Goal: Task Accomplishment & Management: Manage account settings

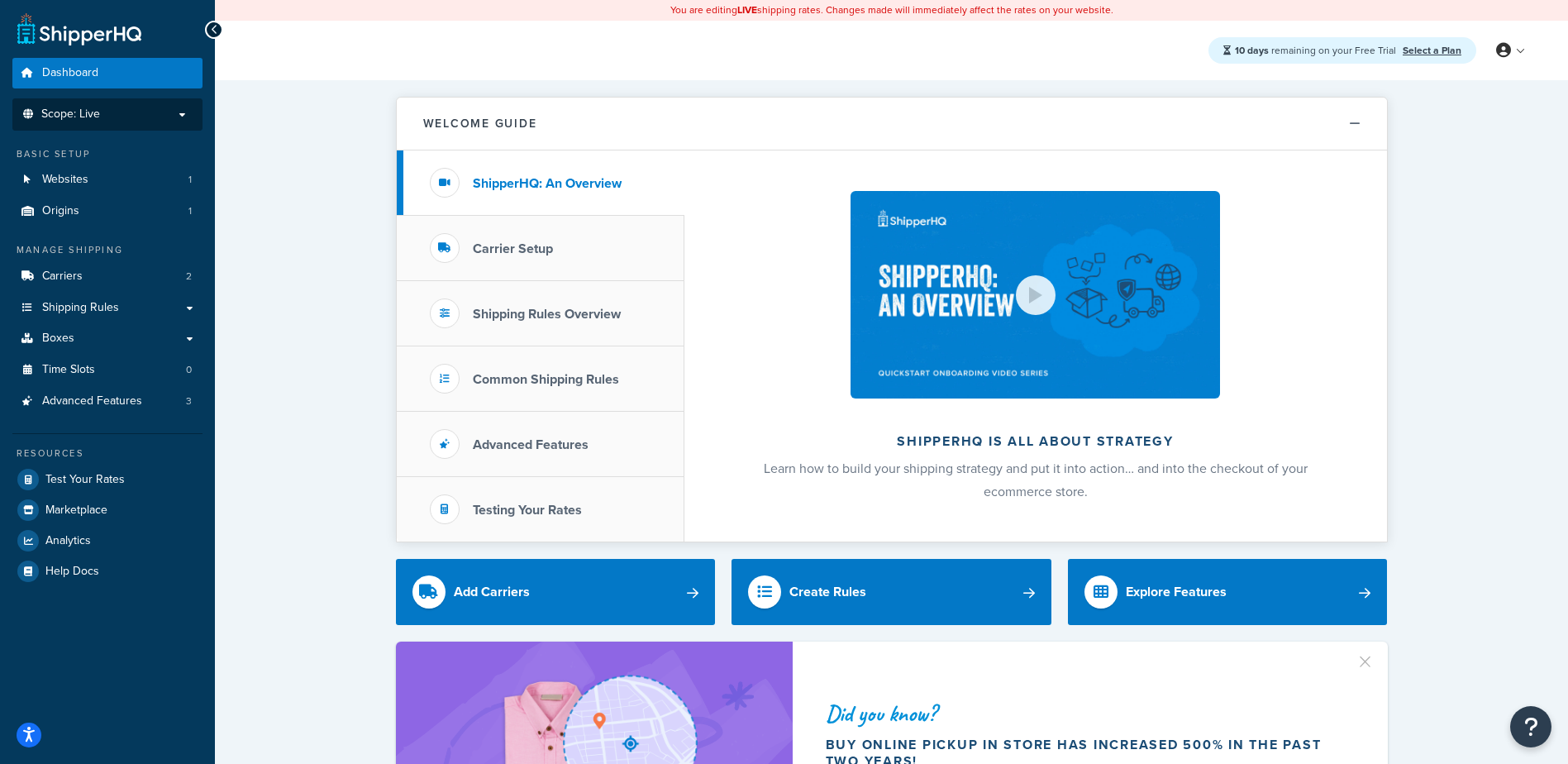
click at [80, 112] on span "Scope: Live" at bounding box center [70, 114] width 58 height 14
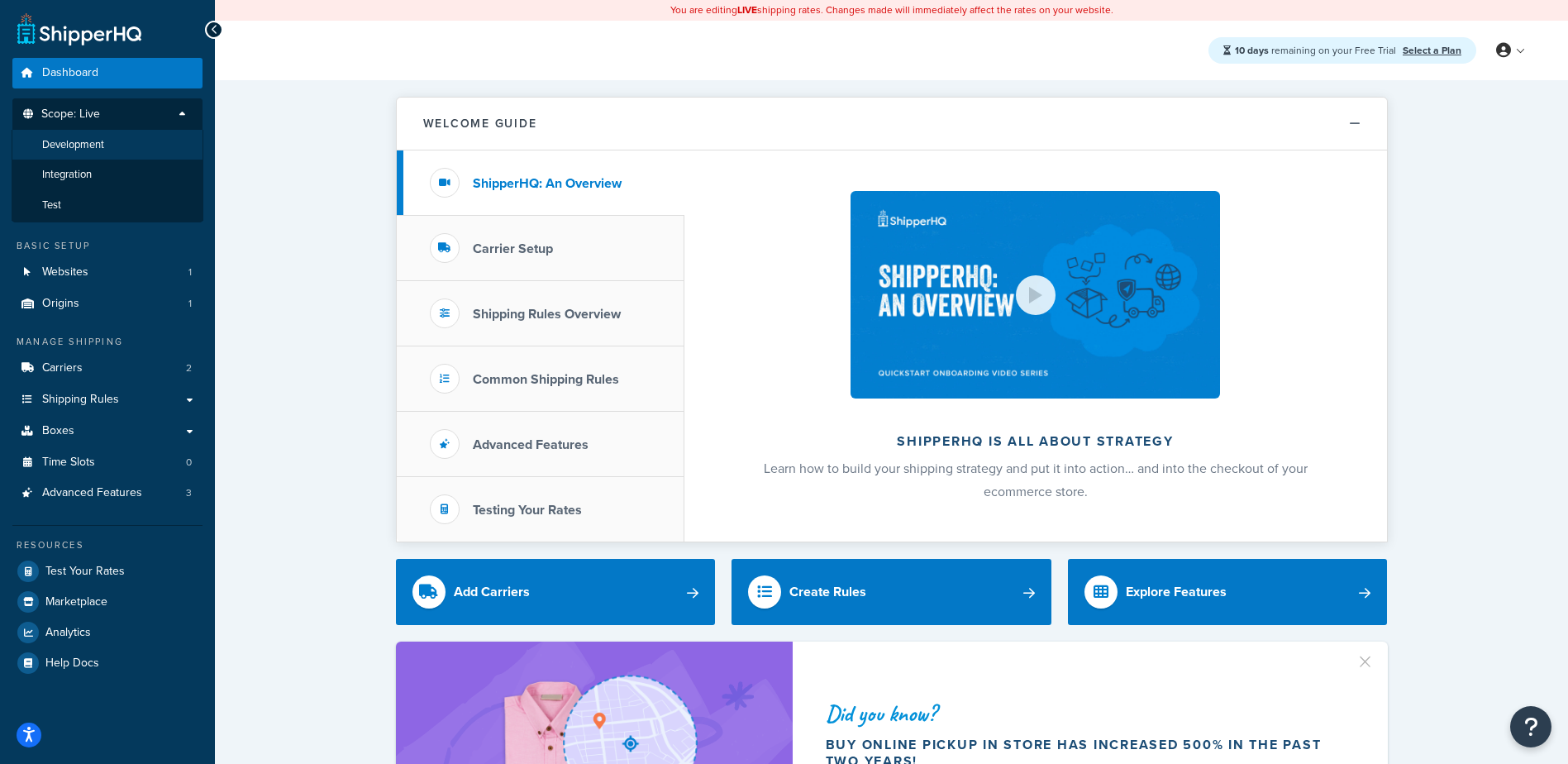
click at [79, 146] on span "Development" at bounding box center [73, 145] width 62 height 14
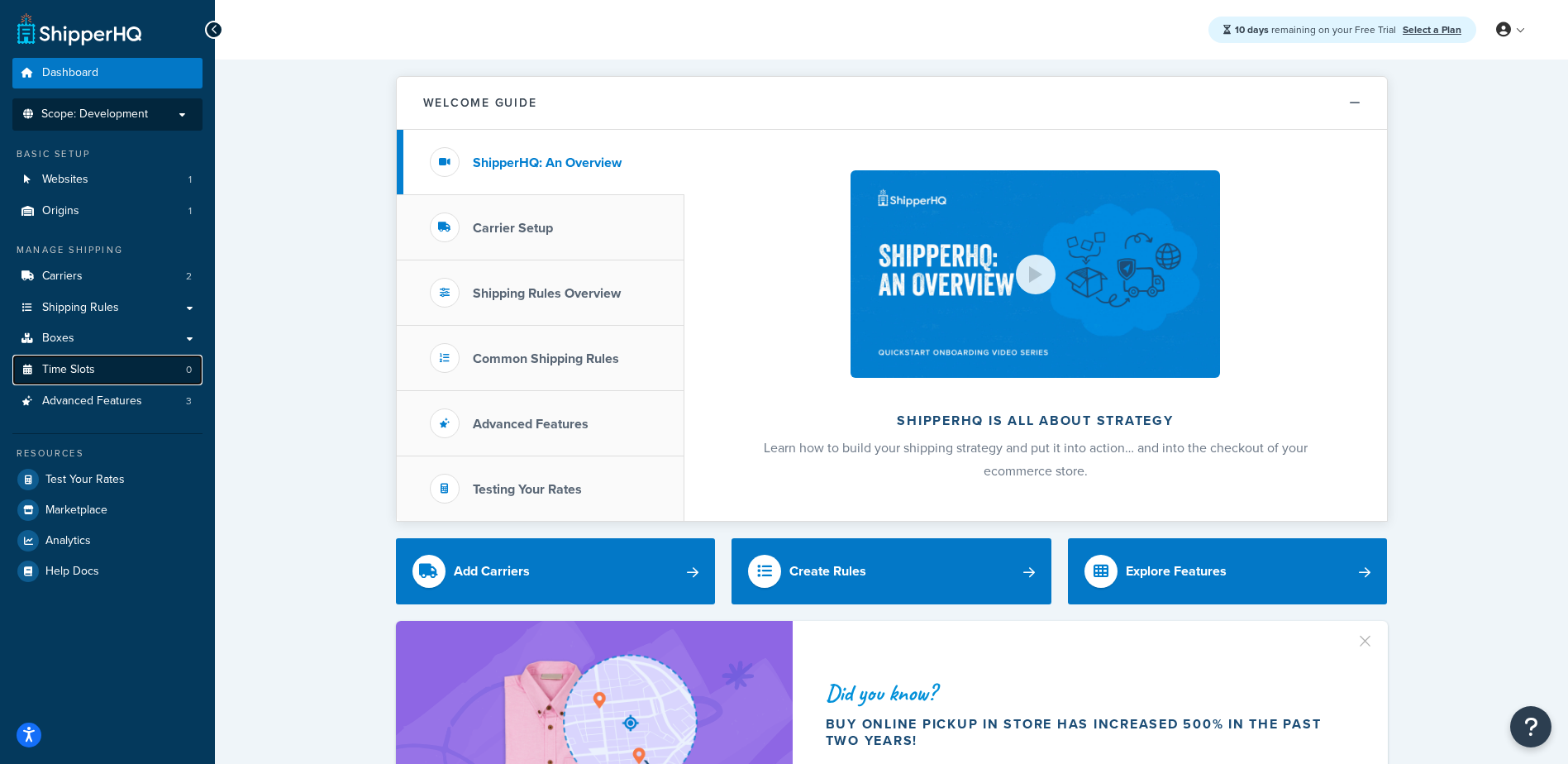
click at [73, 358] on link "Time Slots 0" at bounding box center [107, 370] width 190 height 30
click at [72, 344] on span "Boxes" at bounding box center [58, 338] width 32 height 14
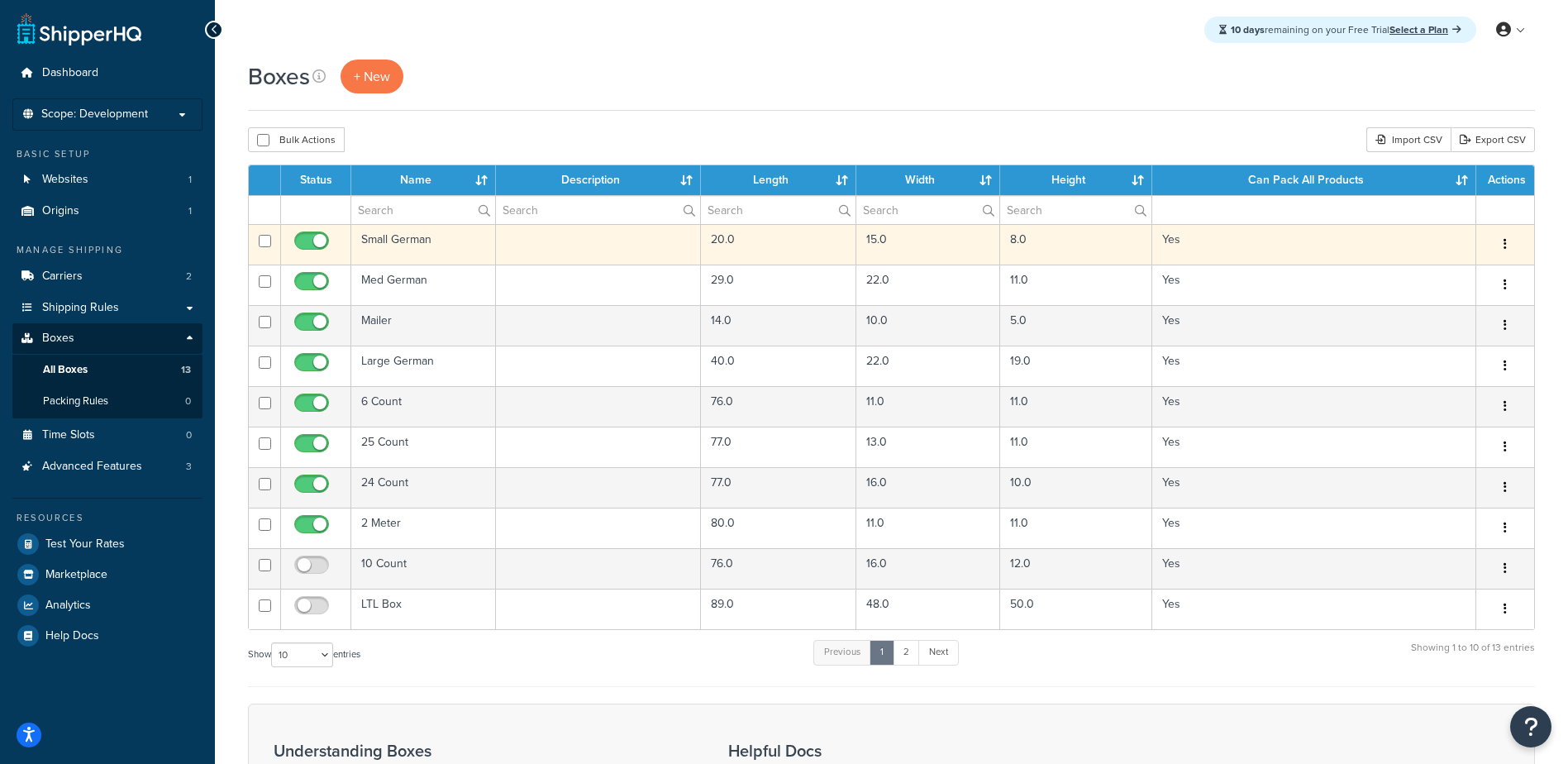
click at [1507, 239] on button "button" at bounding box center [1505, 245] width 23 height 26
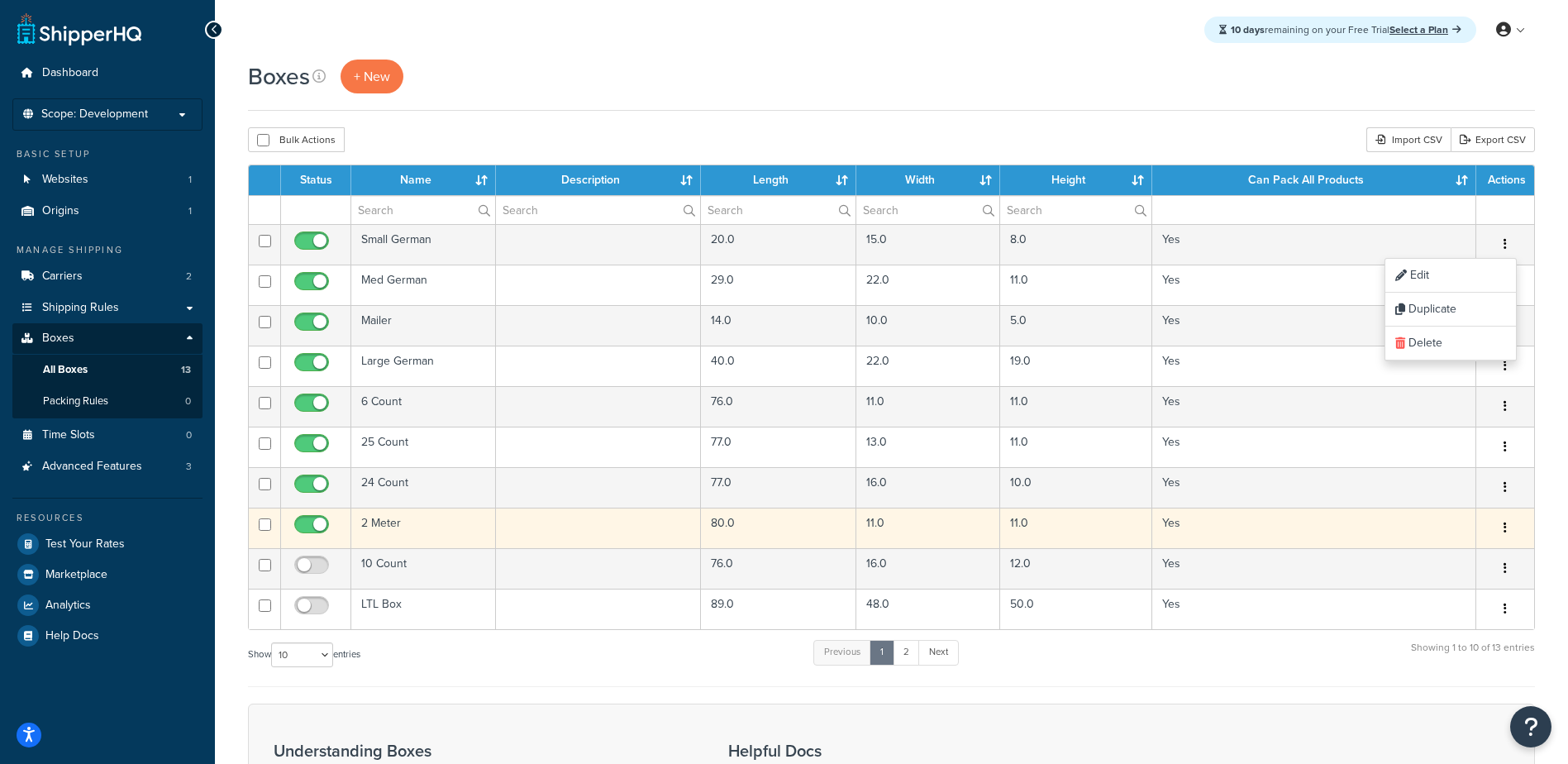
click at [395, 528] on td "2 Meter" at bounding box center [423, 528] width 145 height 41
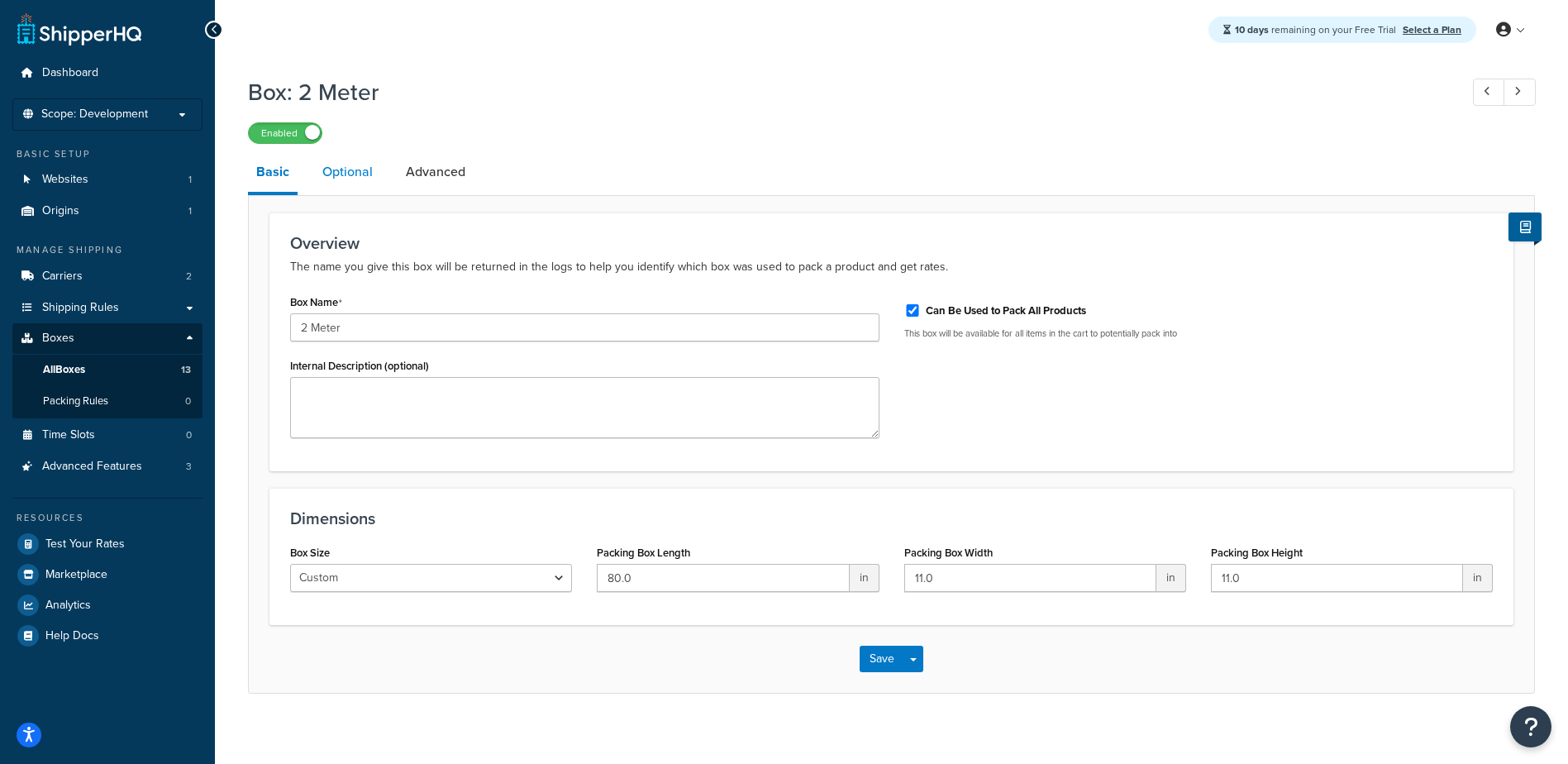
click at [345, 169] on link "Optional" at bounding box center [347, 172] width 67 height 40
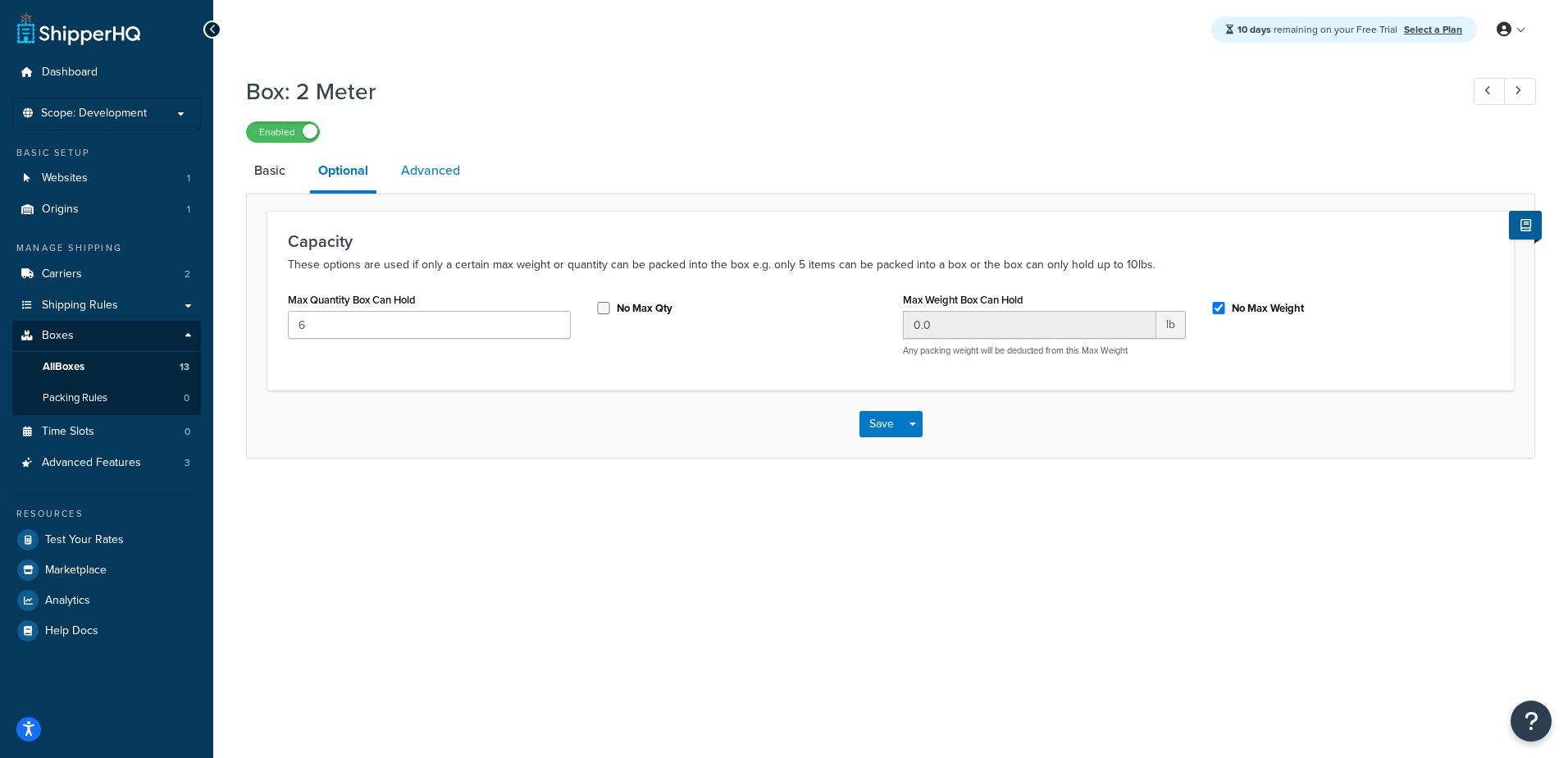
click at [441, 174] on link "Advanced" at bounding box center [431, 170] width 76 height 39
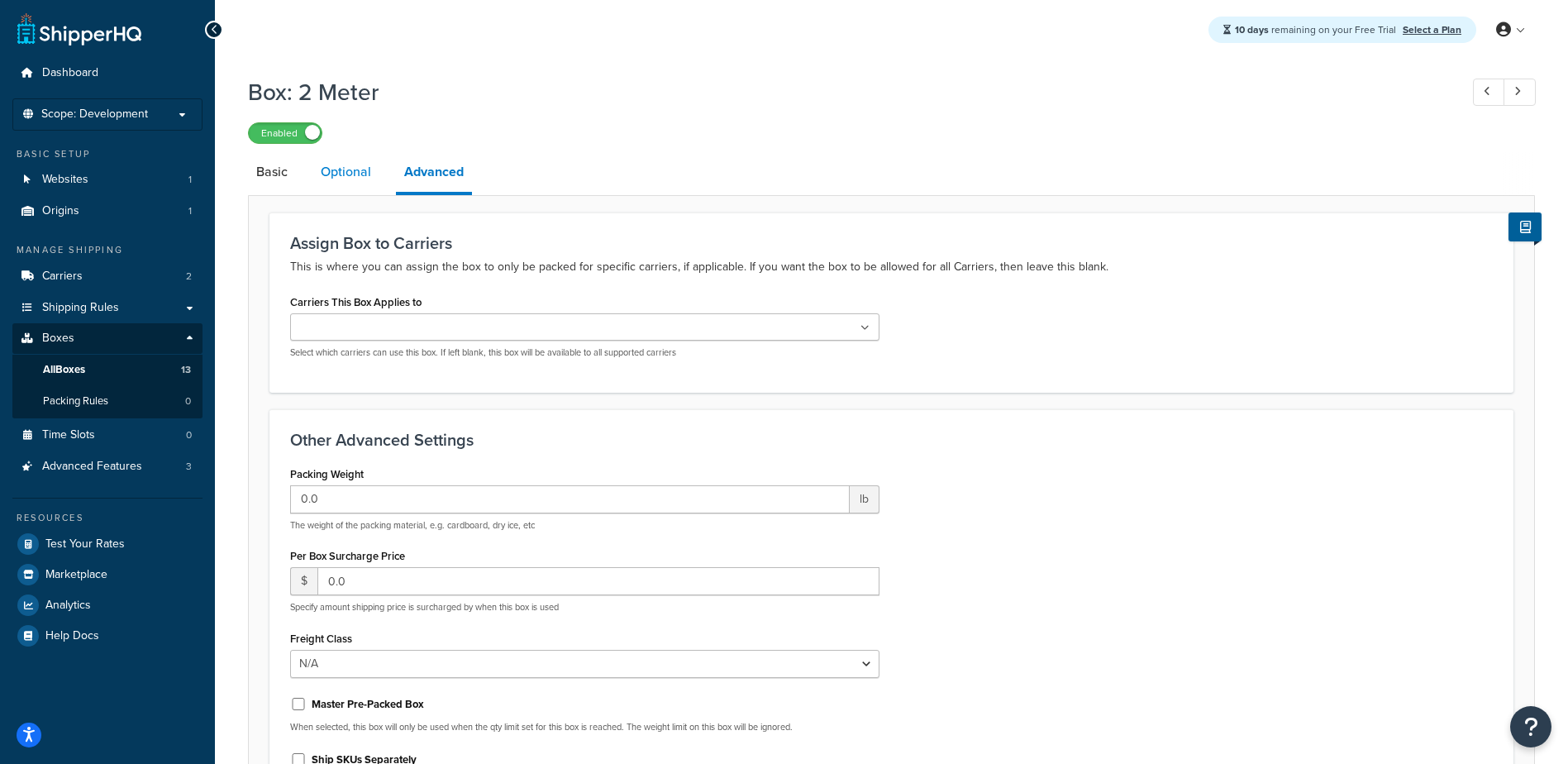
click at [366, 172] on link "Optional" at bounding box center [345, 172] width 67 height 40
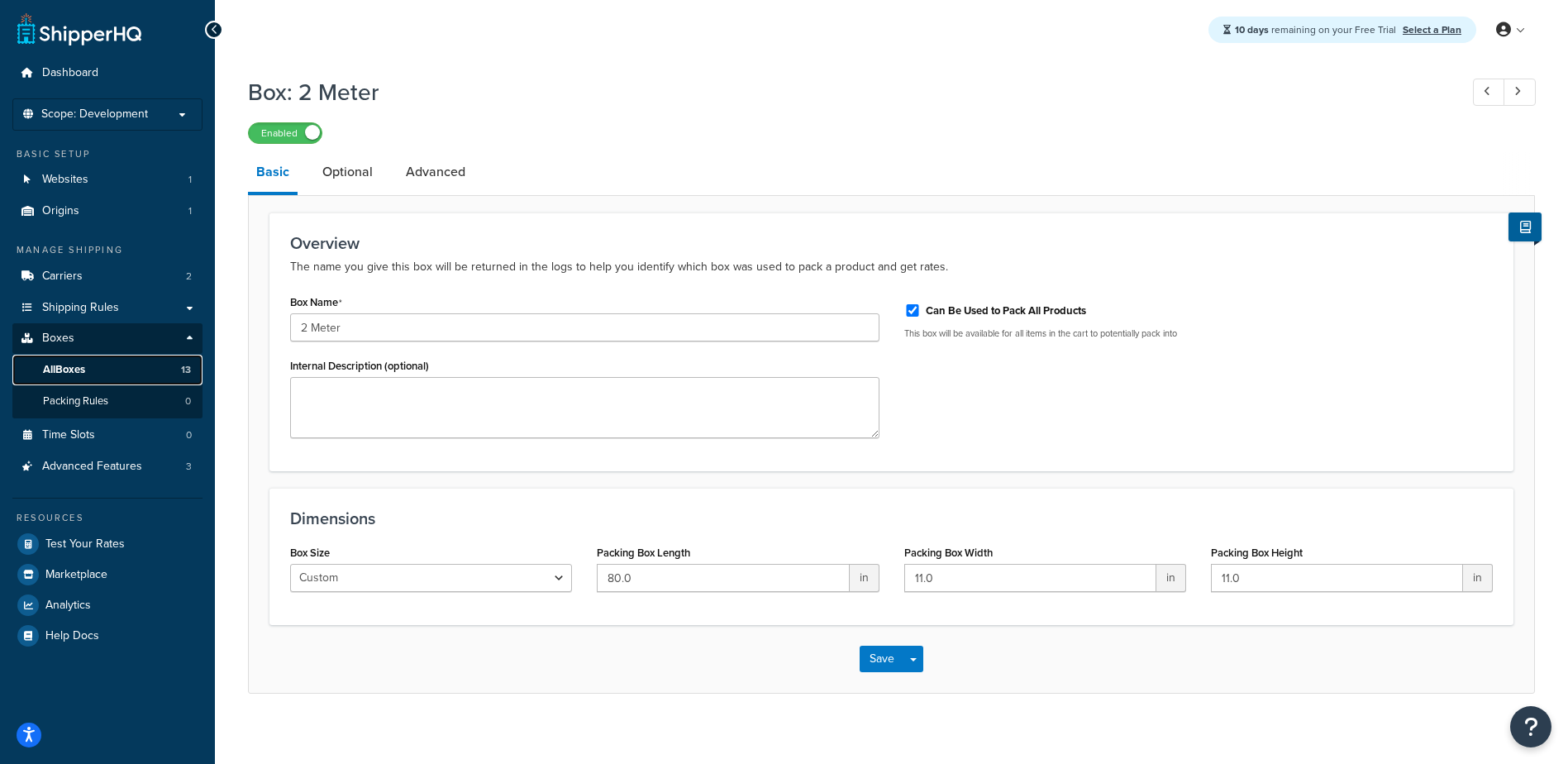
click at [100, 371] on link "All Boxes 13" at bounding box center [107, 370] width 190 height 30
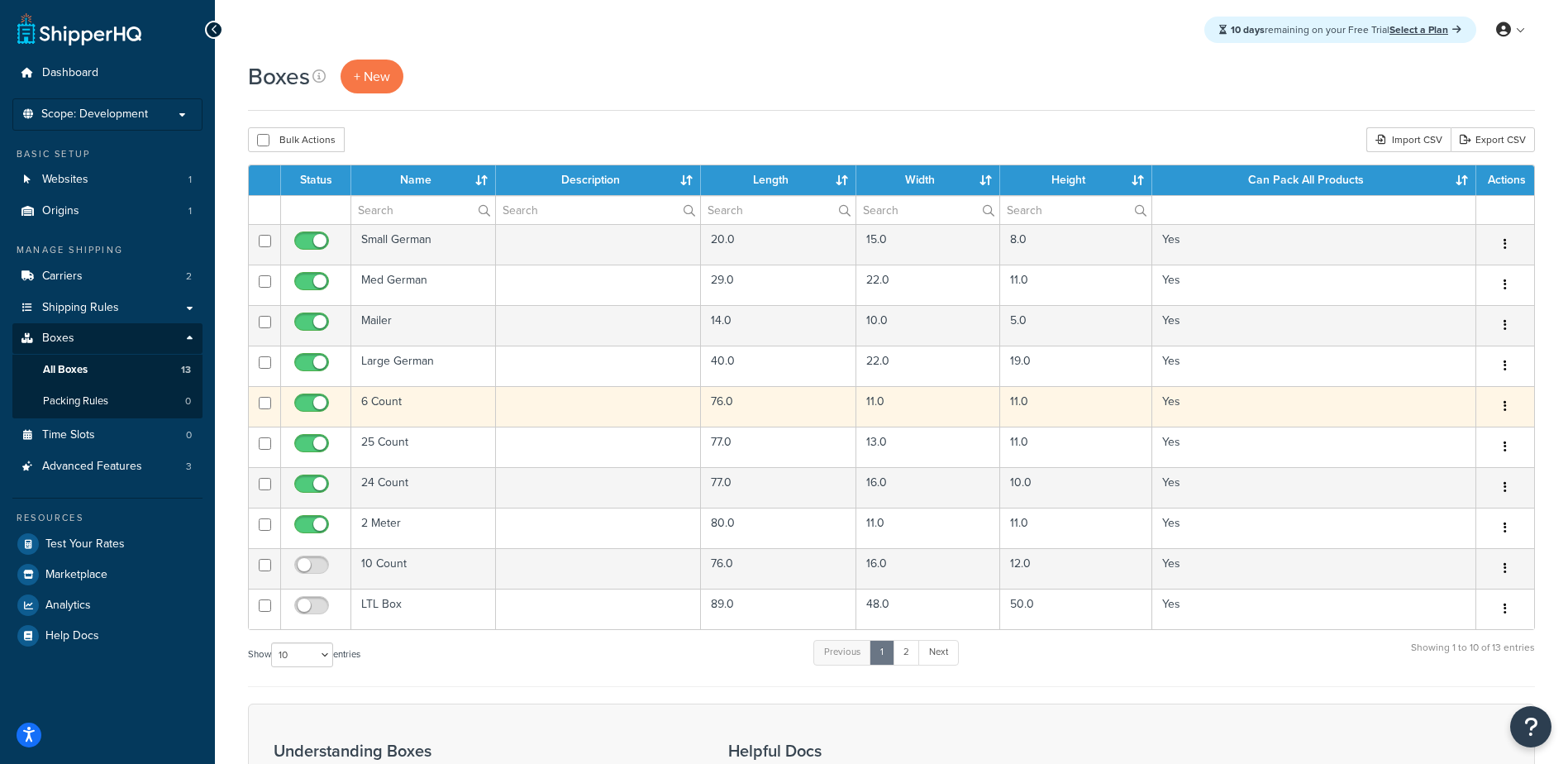
click at [386, 404] on td "6 Count" at bounding box center [423, 406] width 145 height 41
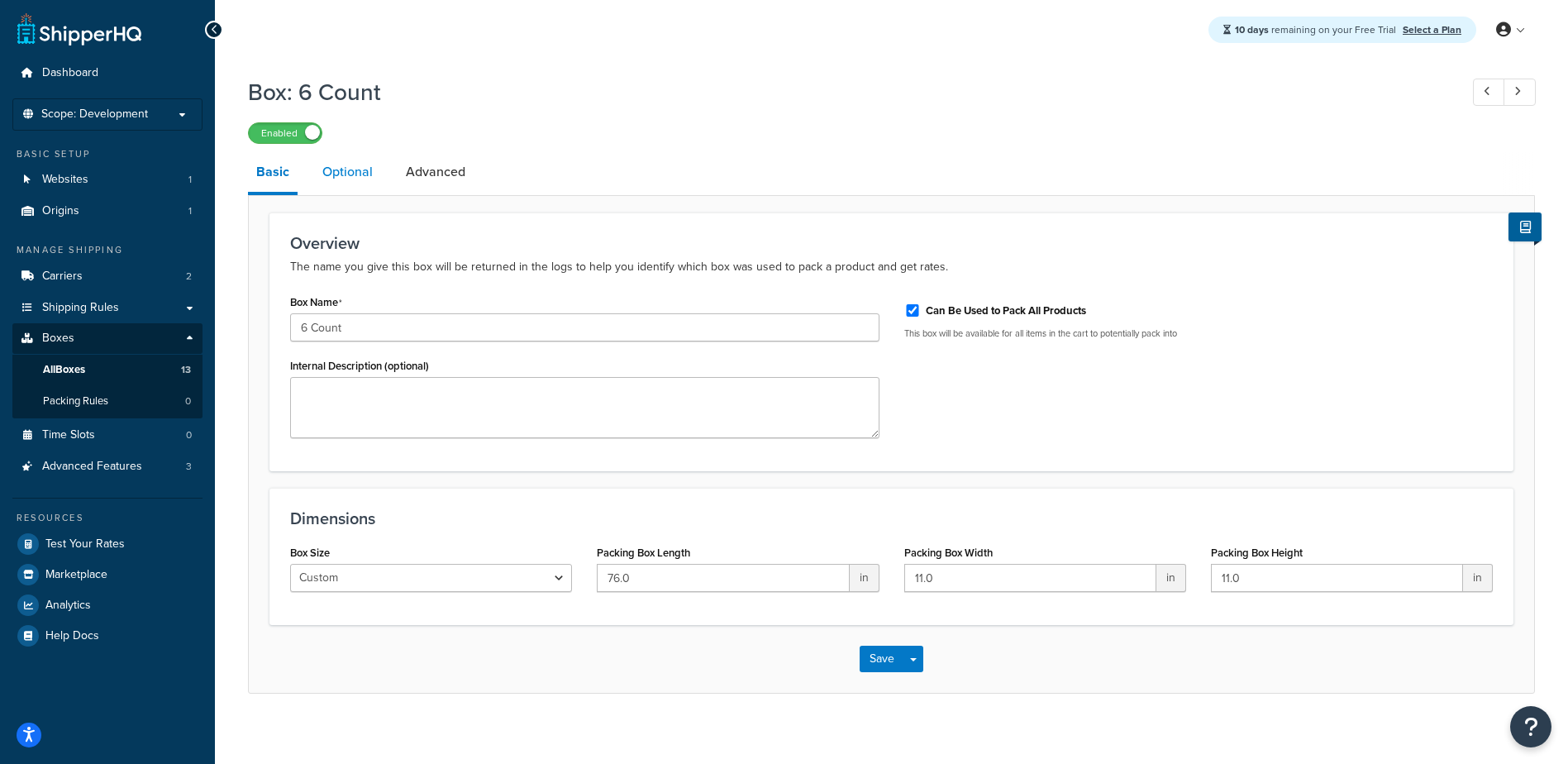
click at [349, 162] on link "Optional" at bounding box center [347, 172] width 67 height 40
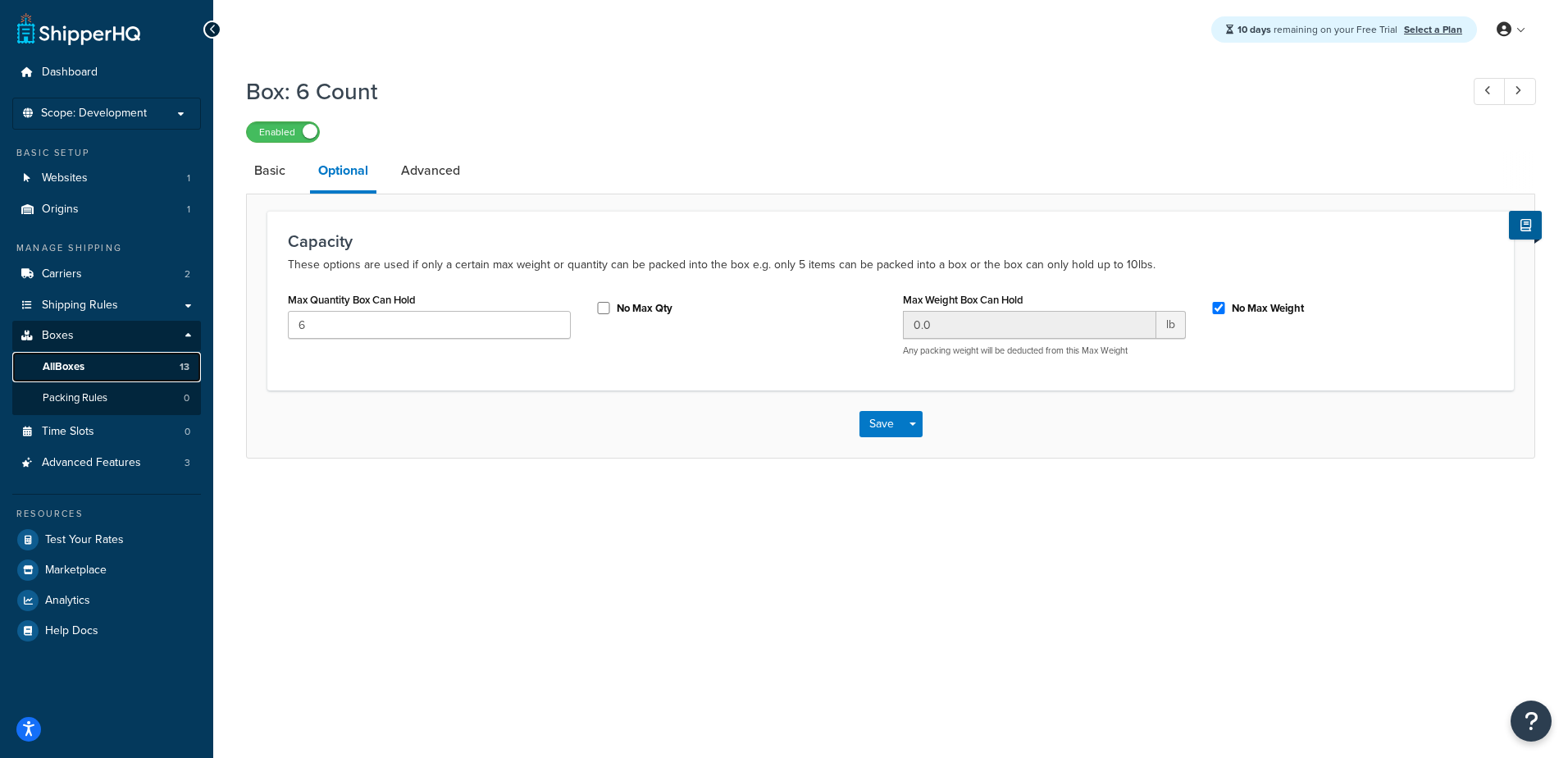
click at [60, 363] on span "All Boxes" at bounding box center [64, 367] width 42 height 14
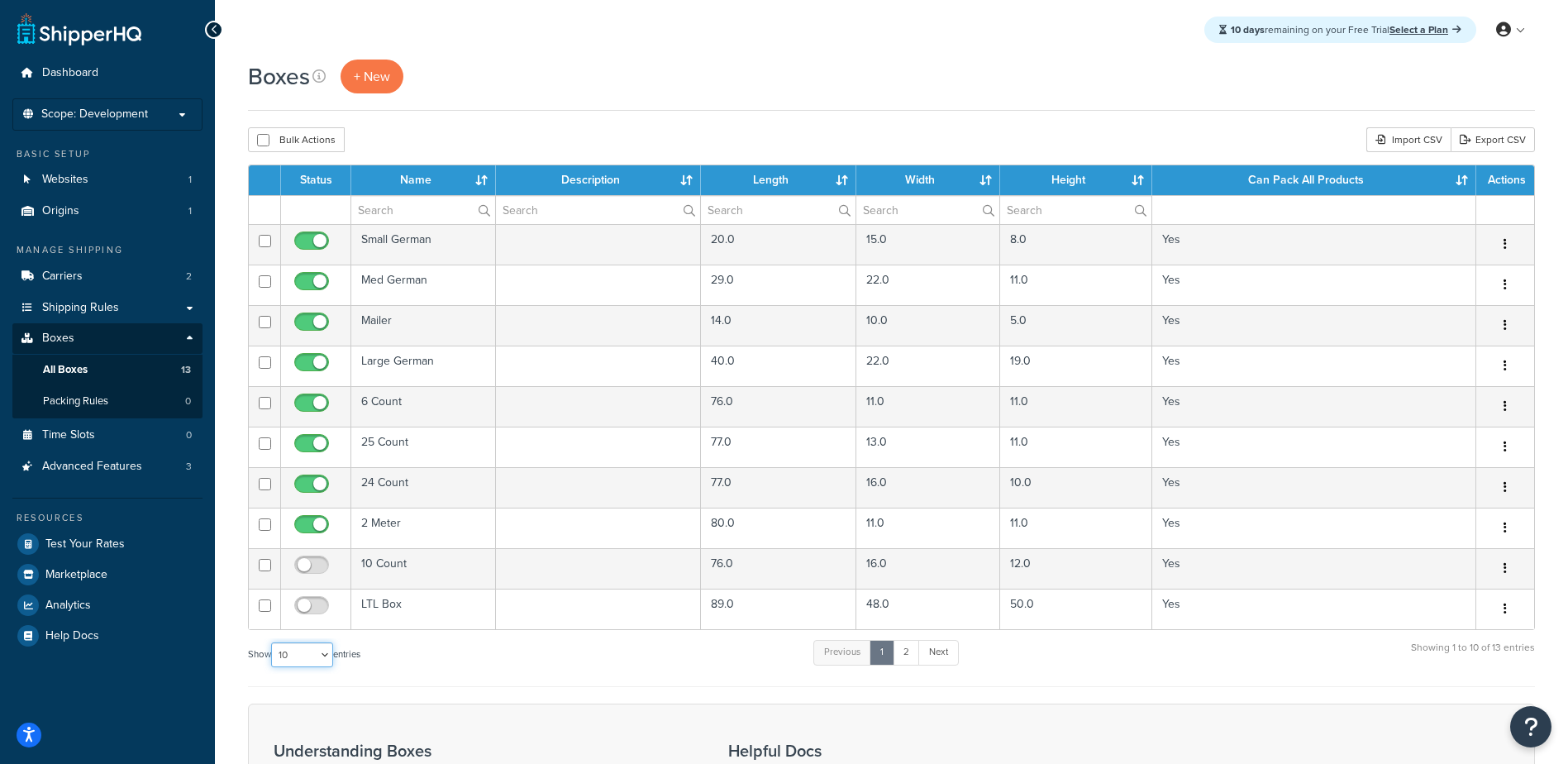
click at [298, 664] on select "10 15 25 50 100 1000" at bounding box center [301, 654] width 62 height 25
select select "100"
click at [272, 643] on select "10 15 25 50 100 1000" at bounding box center [301, 654] width 62 height 25
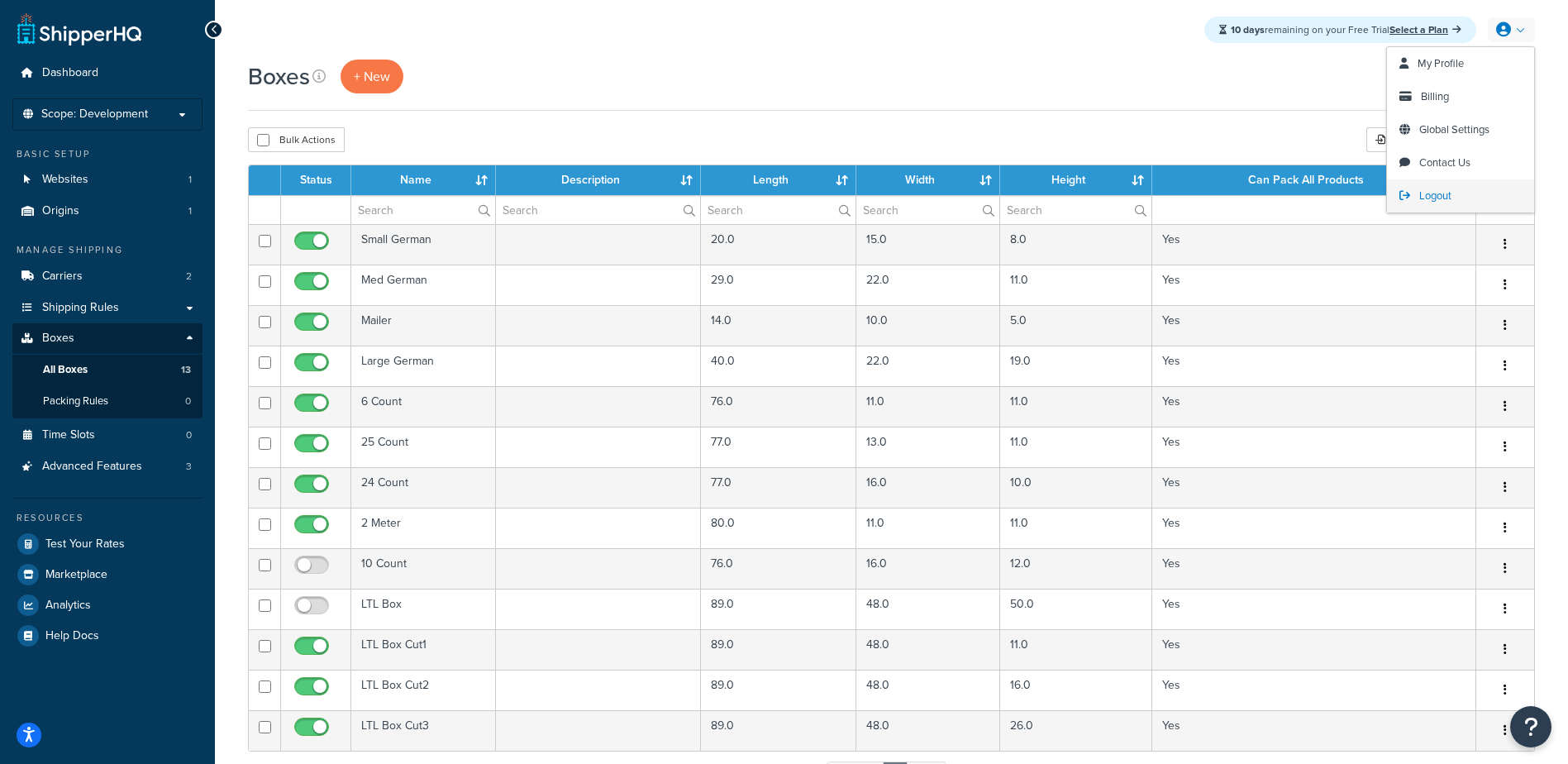
click at [1444, 195] on span "Logout" at bounding box center [1435, 195] width 32 height 16
